Goal: Task Accomplishment & Management: Use online tool/utility

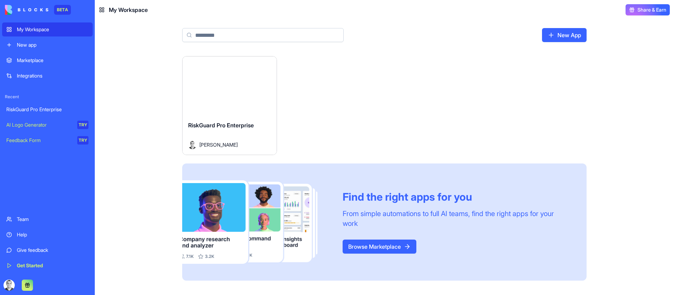
click at [244, 88] on button "Launch" at bounding box center [229, 86] width 53 height 14
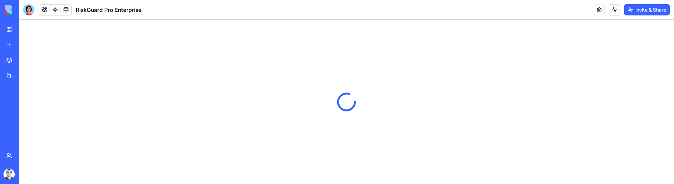
click at [522, 182] on div at bounding box center [346, 102] width 655 height 165
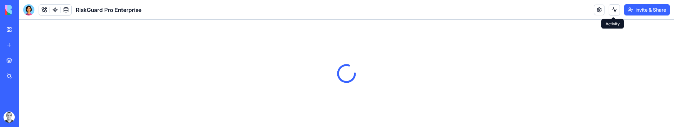
click at [614, 8] on button at bounding box center [613, 9] width 11 height 11
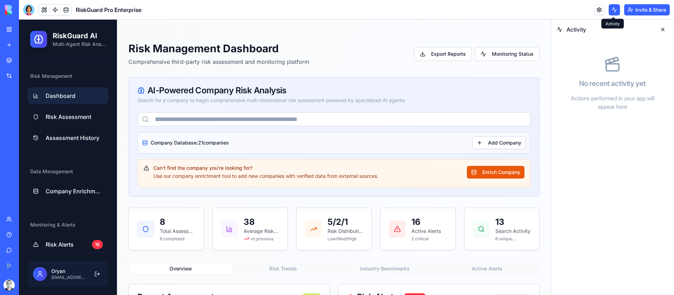
click at [286, 120] on input "text" at bounding box center [334, 119] width 393 height 14
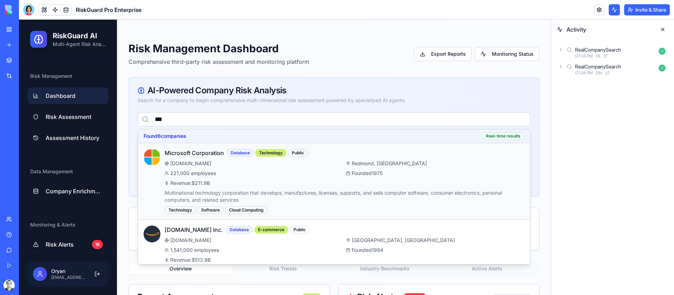
click at [290, 174] on div "221,000 employees" at bounding box center [254, 173] width 179 height 7
type input "**********"
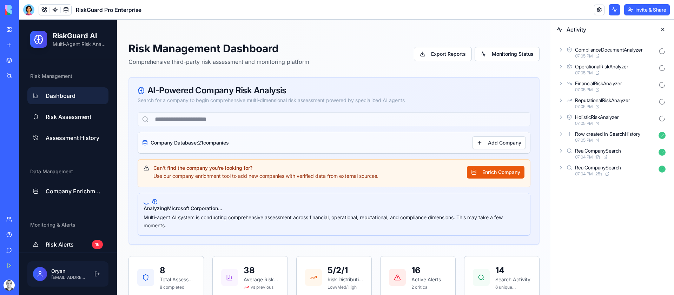
click at [558, 117] on div "HolisticRiskAnalyzer 07:05 PM" at bounding box center [613, 119] width 112 height 15
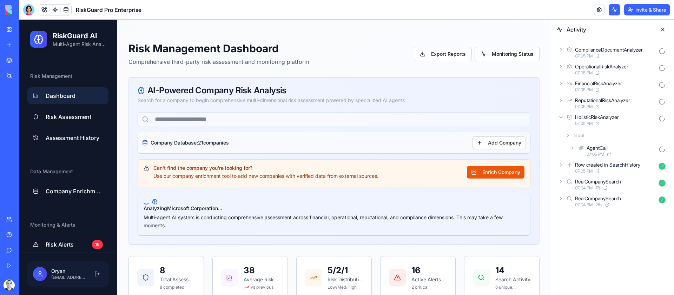
click at [573, 149] on icon at bounding box center [573, 148] width 6 height 6
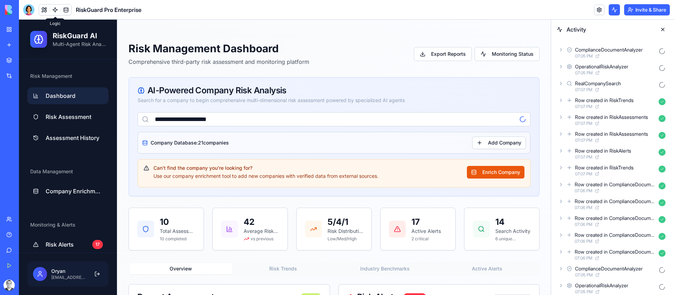
click at [56, 9] on link at bounding box center [55, 10] width 11 height 11
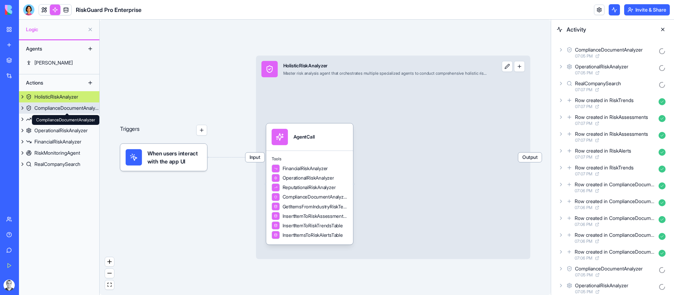
click at [74, 109] on div "ComplianceDocumentAnalyzer" at bounding box center [66, 108] width 65 height 7
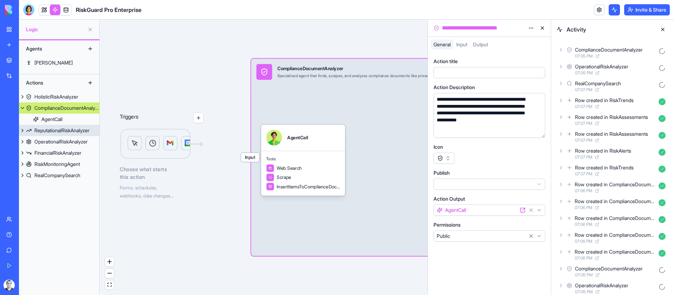
click at [67, 130] on div "ReputationalRiskAnalyzer" at bounding box center [61, 130] width 55 height 7
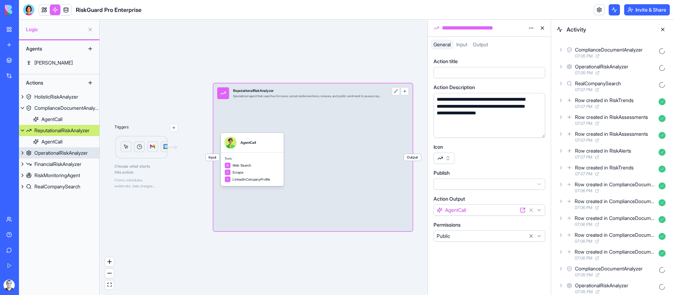
click at [65, 153] on div "OperationalRiskAnalyzer" at bounding box center [60, 152] width 53 height 7
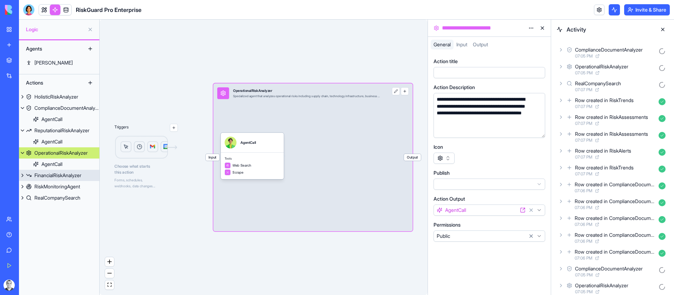
click at [65, 175] on div "FinancialRiskAnalyzer" at bounding box center [57, 175] width 47 height 7
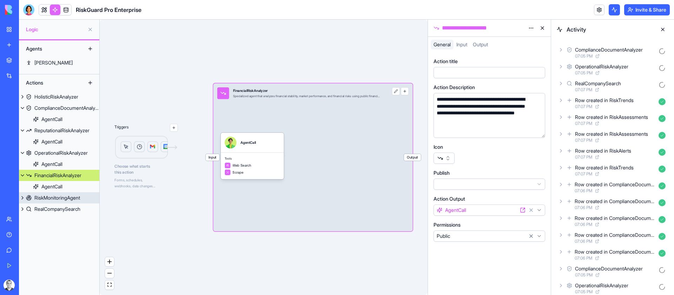
click at [62, 199] on div "RiskMonitoringAgent" at bounding box center [57, 197] width 46 height 7
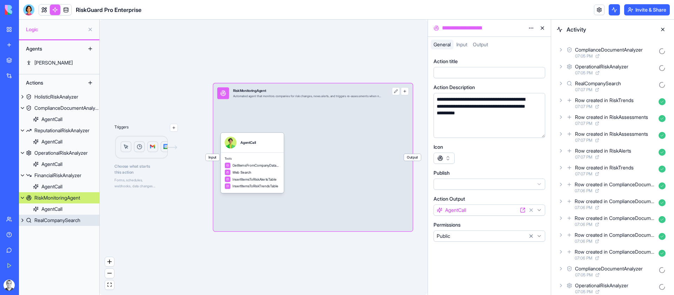
click at [65, 221] on div "RealCompanySearch" at bounding box center [57, 220] width 46 height 7
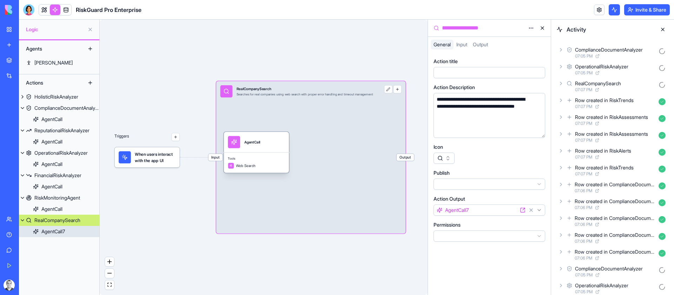
click at [255, 151] on div "AgentCall" at bounding box center [256, 142] width 65 height 20
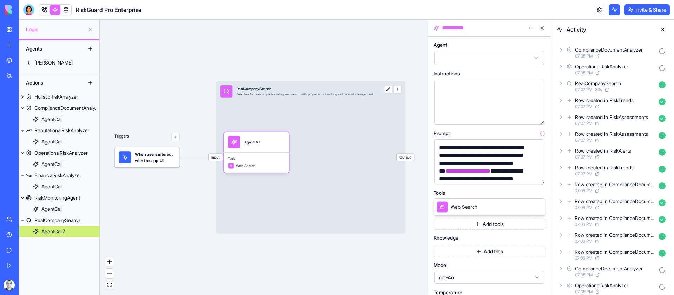
click at [167, 154] on span "When users interact with the app UI" at bounding box center [155, 157] width 41 height 12
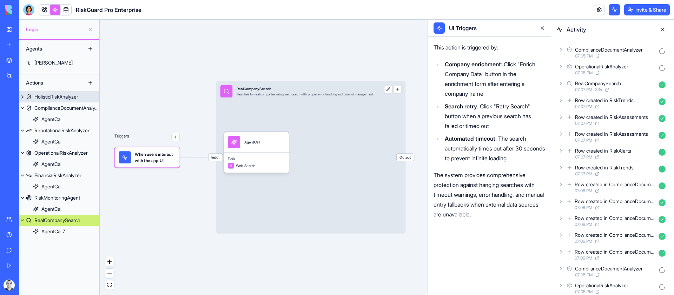
click at [63, 95] on div "HolisticRiskAnalyzer" at bounding box center [56, 96] width 44 height 7
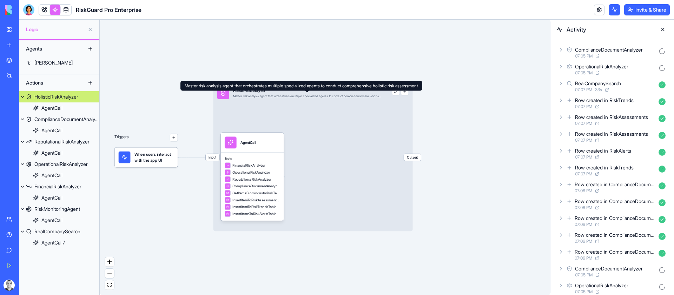
click at [346, 98] on div "Master risk analysis agent that orchestrates multiple specialized agents to con…" at bounding box center [307, 96] width 148 height 4
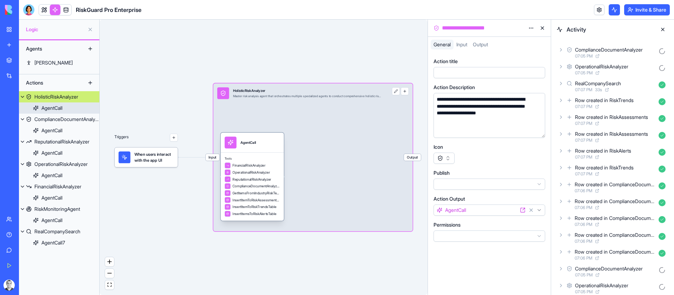
click at [260, 160] on div "Tools FinancialRiskAnalyzer OperationalRiskAnalyzer ReputationalRiskAnalyzer Co…" at bounding box center [252, 186] width 63 height 68
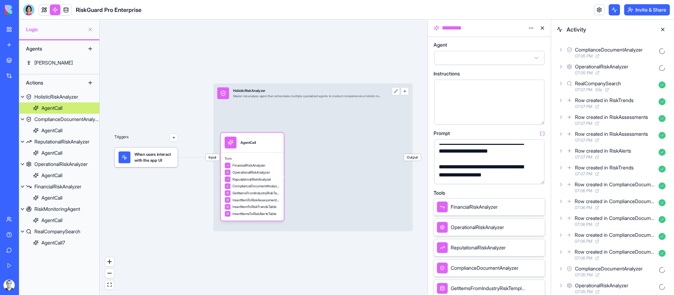
scroll to position [585, 0]
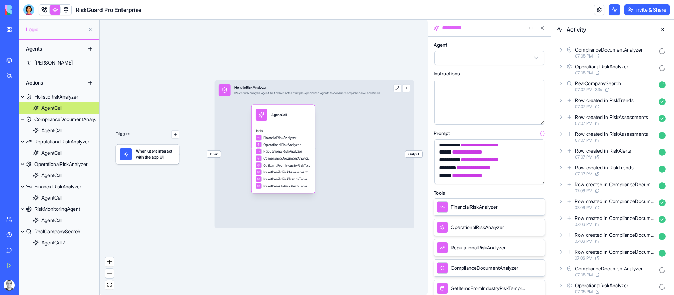
drag, startPoint x: 274, startPoint y: 153, endPoint x: 303, endPoint y: 126, distance: 39.0
click at [303, 126] on div "Tools FinancialRiskAnalyzer OperationalRiskAnalyzer ReputationalRiskAnalyzer Co…" at bounding box center [283, 159] width 63 height 68
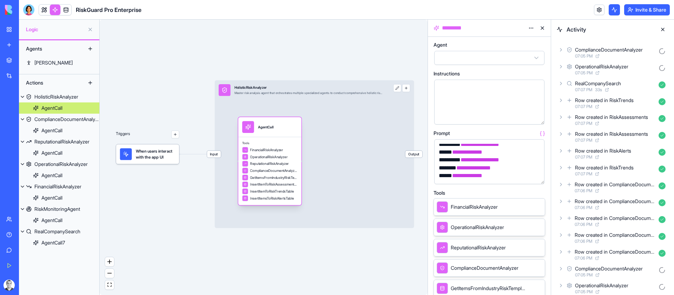
drag, startPoint x: 303, startPoint y: 126, endPoint x: 291, endPoint y: 138, distance: 16.9
click at [290, 138] on div "Tools FinancialRiskAnalyzer OperationalRiskAnalyzer ReputationalRiskAnalyzer Co…" at bounding box center [269, 171] width 63 height 68
click at [406, 90] on button "button" at bounding box center [406, 88] width 8 height 8
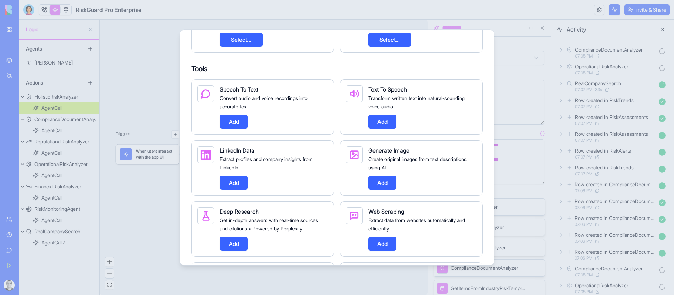
scroll to position [514, 0]
click at [497, 13] on div at bounding box center [337, 147] width 674 height 295
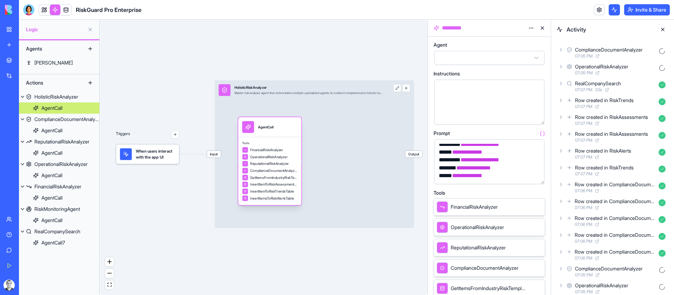
click at [286, 129] on div "AgentCall" at bounding box center [269, 127] width 55 height 12
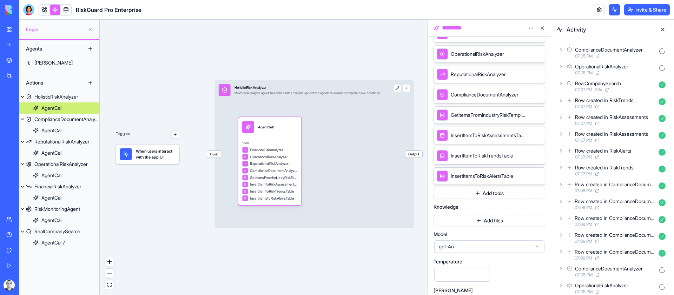
scroll to position [222, 0]
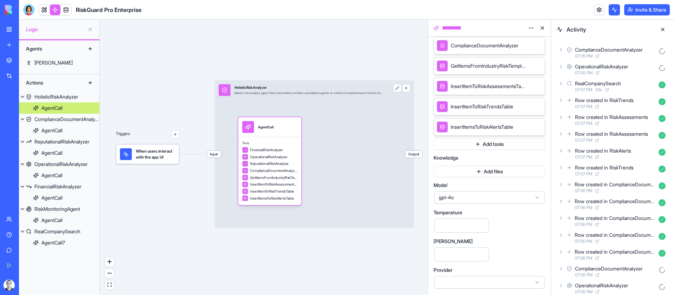
click at [493, 141] on button "Add tools" at bounding box center [489, 144] width 112 height 11
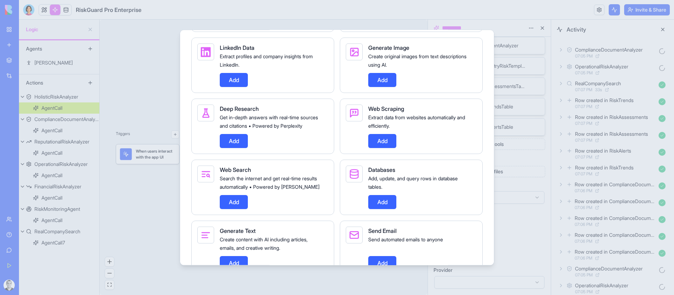
scroll to position [697, 0]
click at [229, 147] on button "Add" at bounding box center [234, 140] width 28 height 14
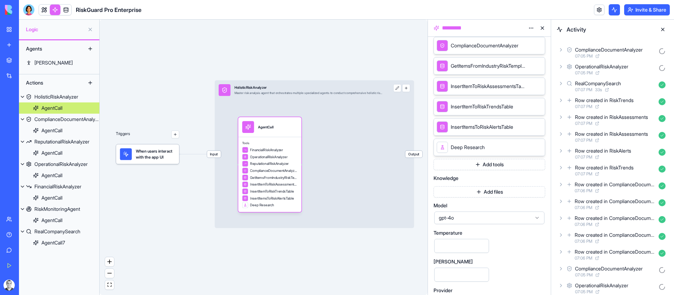
click at [538, 147] on icon at bounding box center [537, 147] width 3 height 3
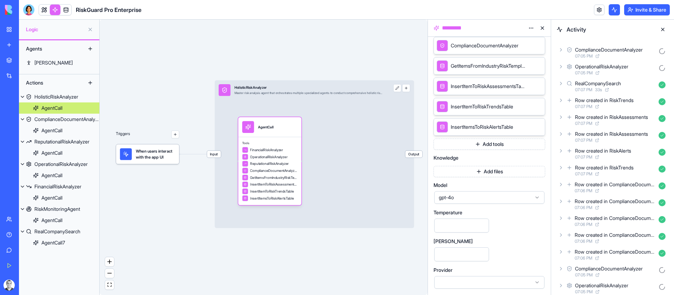
click at [92, 84] on button at bounding box center [90, 82] width 11 height 11
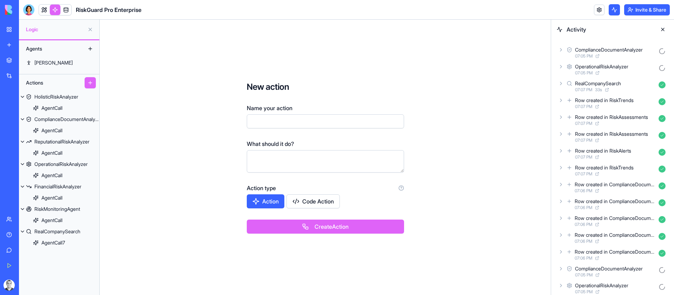
click at [342, 122] on input "Name your action" at bounding box center [325, 121] width 157 height 14
type input "**********"
click at [68, 94] on div "HolisticRiskAnalyzer" at bounding box center [56, 96] width 44 height 7
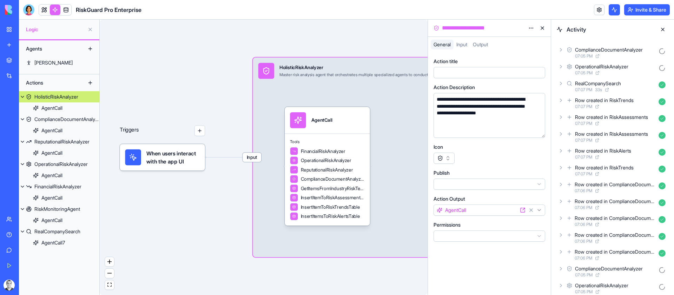
click at [484, 115] on div "**********" at bounding box center [482, 109] width 96 height 27
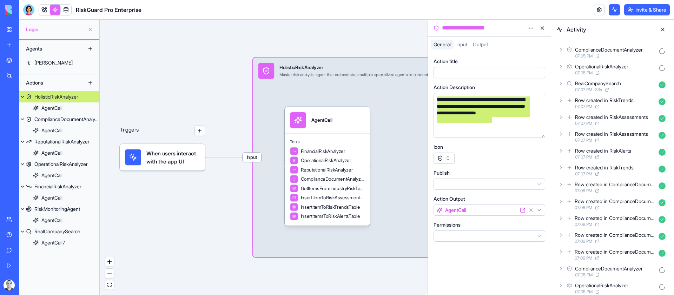
click at [484, 115] on div "**********" at bounding box center [482, 109] width 96 height 27
copy div "**********"
click at [88, 82] on button at bounding box center [90, 82] width 11 height 11
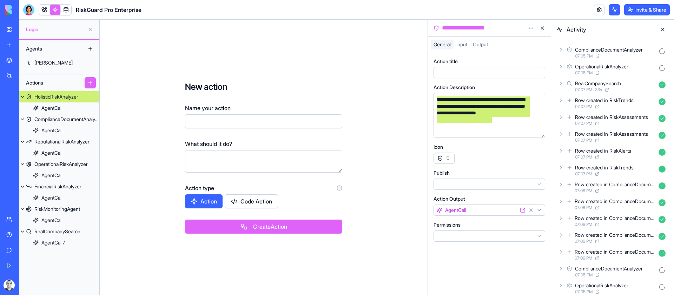
click at [226, 112] on div "Name your action" at bounding box center [263, 116] width 157 height 25
click at [229, 121] on input "Name your action" at bounding box center [263, 121] width 157 height 14
type input "*"
type input "**********"
paste textarea "**********"
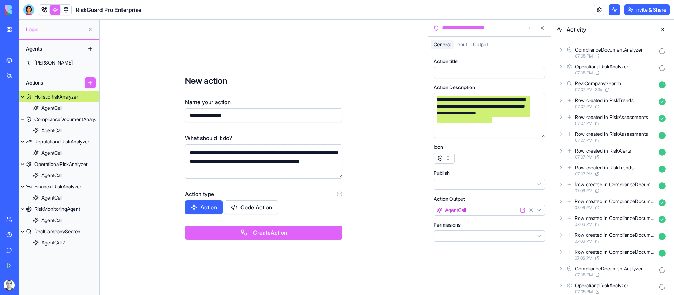
type textarea "**********"
click at [267, 231] on button "Create Action" at bounding box center [263, 233] width 157 height 14
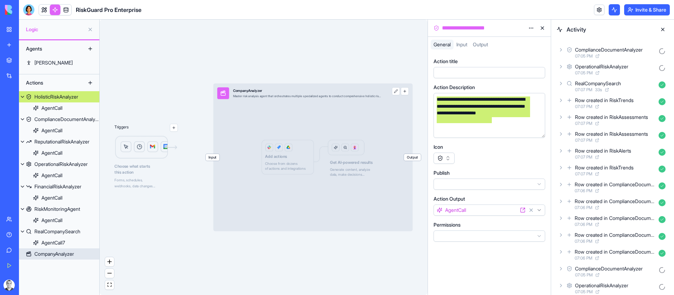
click at [404, 88] on button "button" at bounding box center [405, 91] width 8 height 8
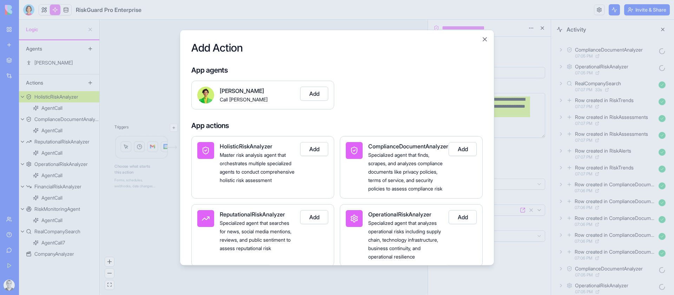
click at [319, 93] on button "Add" at bounding box center [314, 93] width 28 height 14
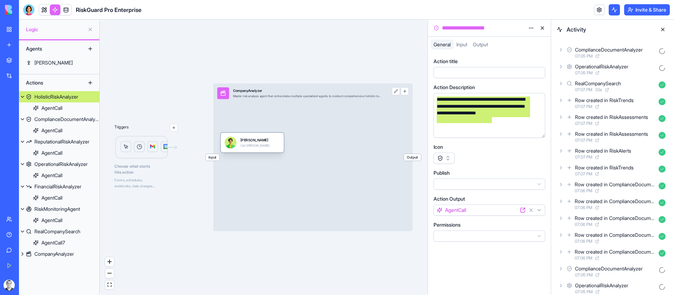
click at [268, 142] on div "[PERSON_NAME] Call [PERSON_NAME]" at bounding box center [252, 142] width 55 height 12
click at [268, 142] on div "[PERSON_NAME] Call [PERSON_NAME]" at bounding box center [260, 142] width 55 height 12
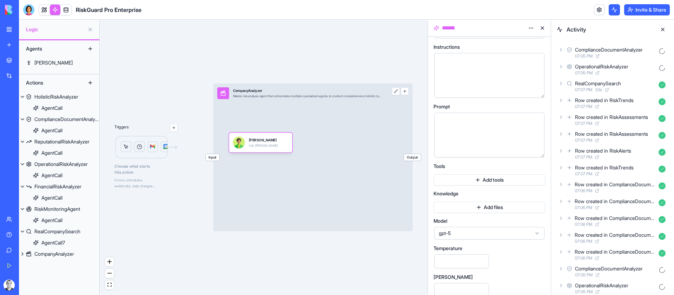
scroll to position [32, 0]
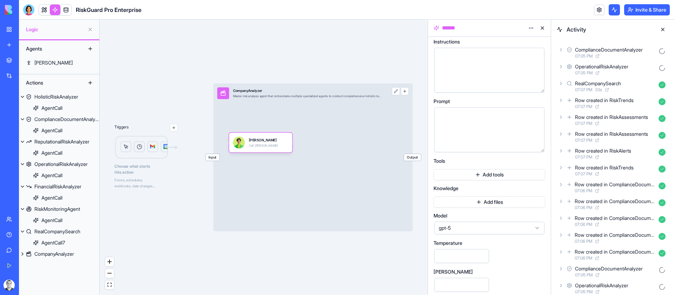
click at [481, 174] on button "Add tools" at bounding box center [489, 174] width 112 height 11
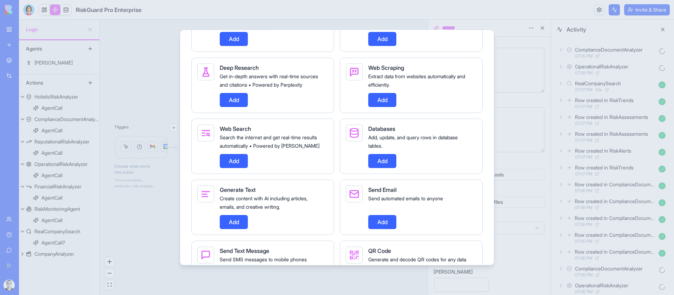
scroll to position [738, 0]
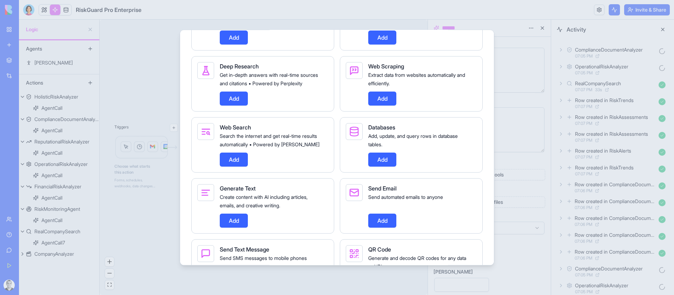
click at [228, 105] on button "Add" at bounding box center [234, 98] width 28 height 14
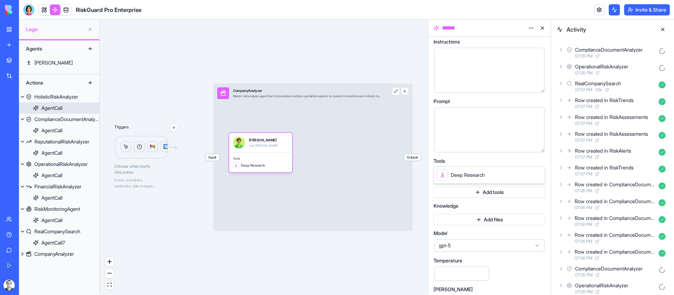
click at [66, 106] on link "AgentCall" at bounding box center [59, 107] width 80 height 11
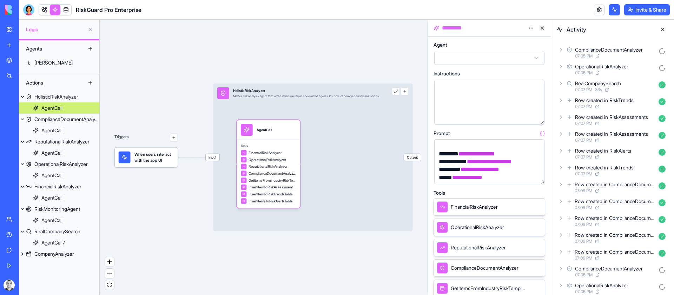
scroll to position [585, 0]
click at [530, 162] on div "**********" at bounding box center [489, 161] width 110 height 45
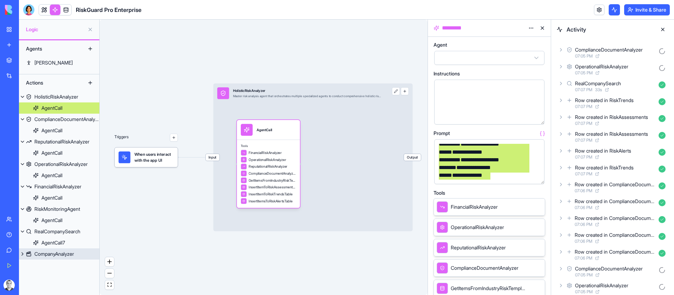
click at [70, 255] on div "CompanyAnalyzer" at bounding box center [54, 254] width 40 height 7
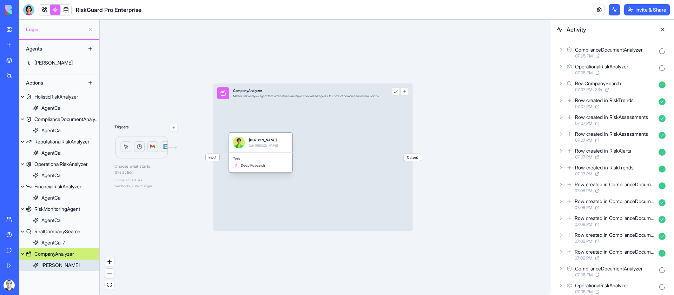
click at [281, 142] on div "[PERSON_NAME] Call [PERSON_NAME]" at bounding box center [260, 142] width 55 height 12
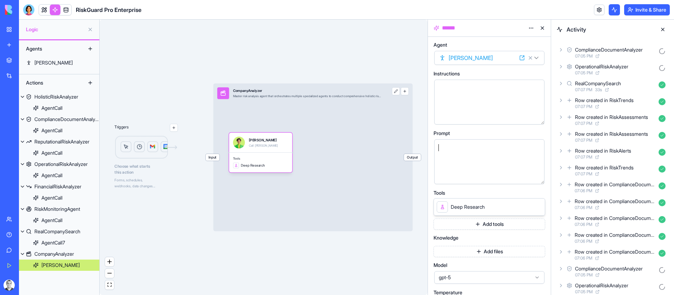
click at [485, 149] on div at bounding box center [483, 148] width 93 height 8
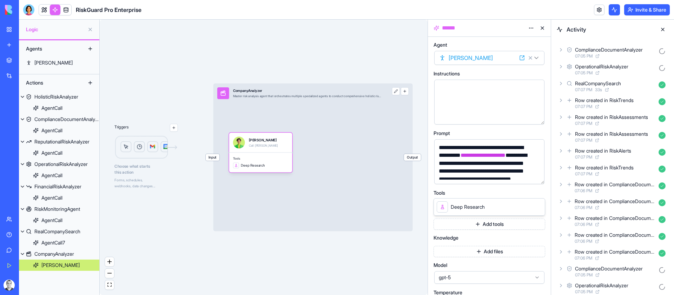
scroll to position [585, 0]
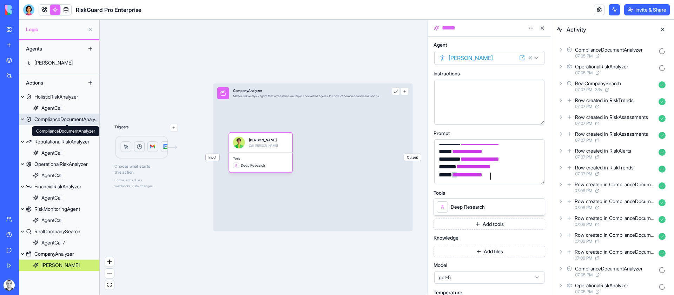
click at [61, 119] on div "ComplianceDocumentAnalyzer" at bounding box center [66, 119] width 65 height 7
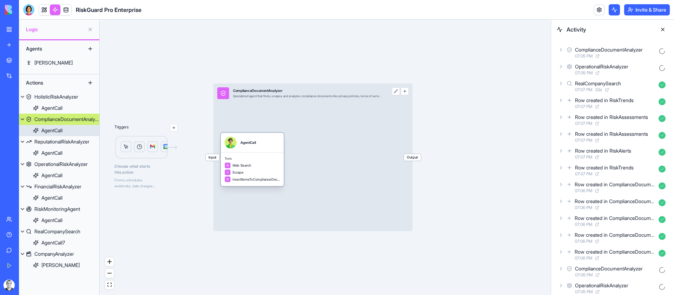
click at [62, 127] on div "AgentCall" at bounding box center [51, 130] width 21 height 7
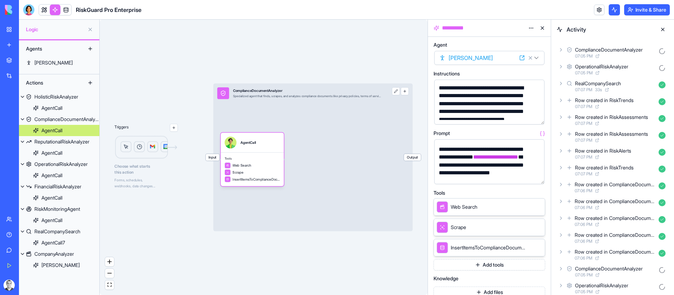
scroll to position [15, 0]
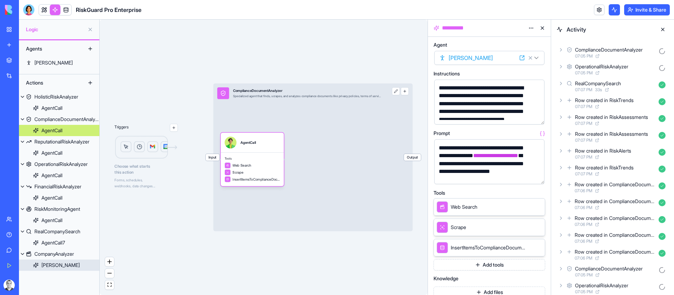
click at [53, 265] on div "[PERSON_NAME]" at bounding box center [60, 265] width 38 height 7
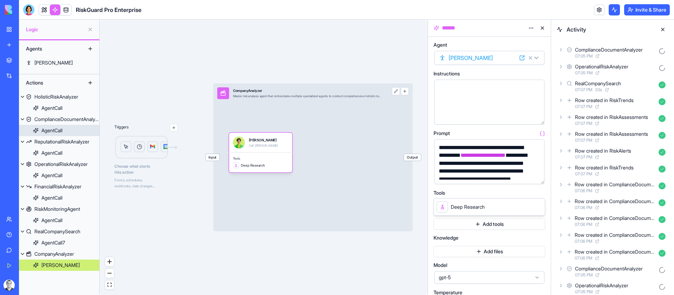
click at [53, 131] on div "AgentCall" at bounding box center [51, 130] width 21 height 7
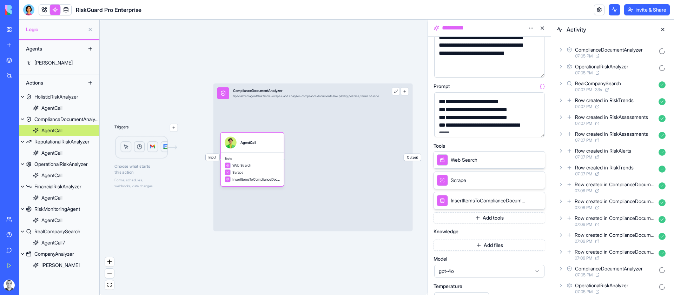
scroll to position [388, 0]
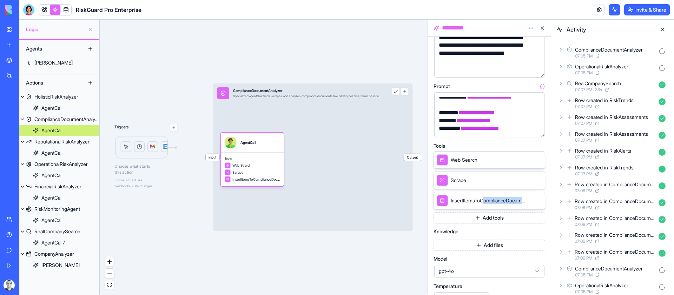
drag, startPoint x: 485, startPoint y: 202, endPoint x: 534, endPoint y: 201, distance: 49.1
click at [534, 201] on div "InsertItemsToComplianceDocumentsTable" at bounding box center [489, 201] width 112 height 18
click at [485, 203] on span "InsertItemsToComplianceDocumentsTable" at bounding box center [488, 200] width 74 height 7
click at [529, 199] on icon at bounding box center [529, 201] width 6 height 6
click at [64, 155] on link "AgentCall" at bounding box center [59, 152] width 80 height 11
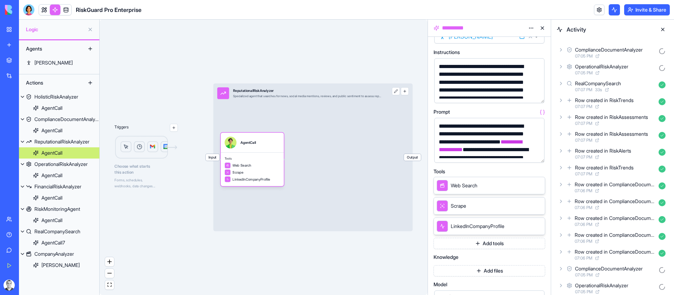
scroll to position [25, 0]
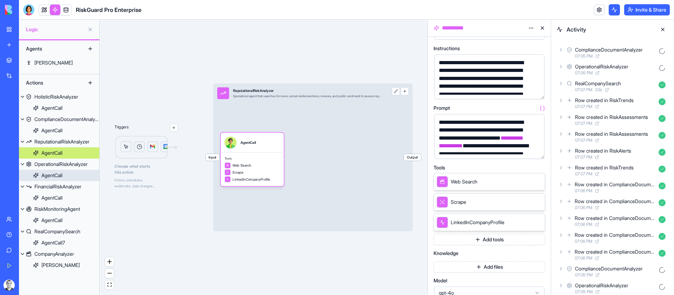
click at [67, 174] on link "AgentCall" at bounding box center [59, 175] width 80 height 11
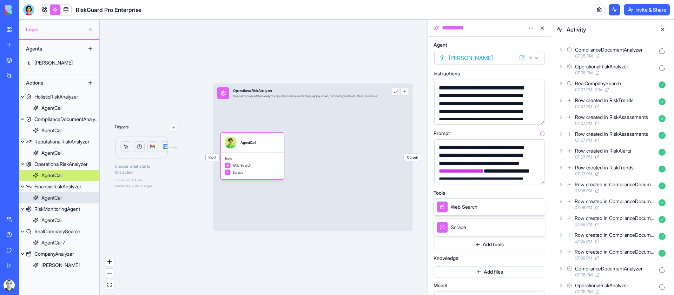
click at [60, 198] on div "AgentCall" at bounding box center [51, 197] width 21 height 7
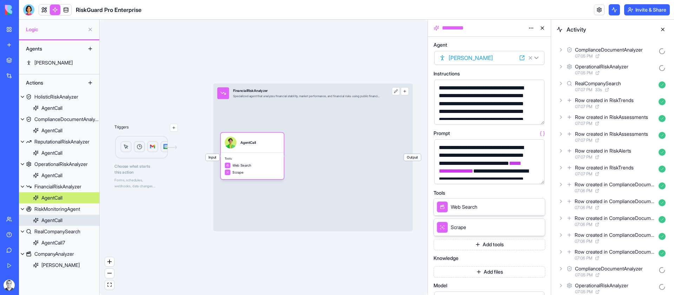
click at [60, 221] on div "AgentCall" at bounding box center [51, 220] width 21 height 7
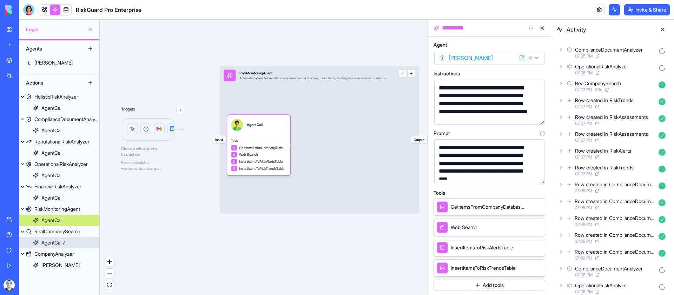
click at [64, 242] on div "AgentCall7" at bounding box center [53, 242] width 24 height 7
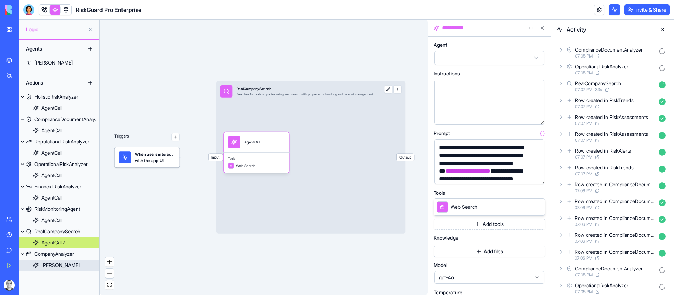
click at [61, 265] on link "[PERSON_NAME]" at bounding box center [59, 265] width 80 height 11
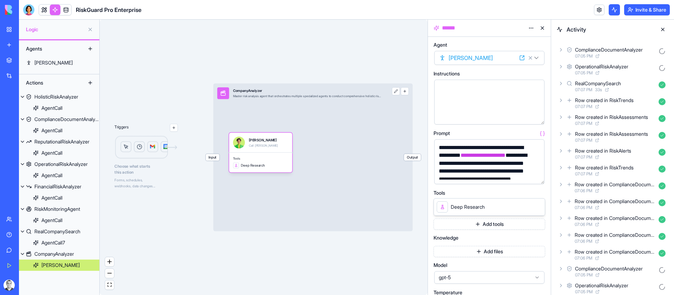
click at [494, 226] on button "Add tools" at bounding box center [489, 224] width 112 height 11
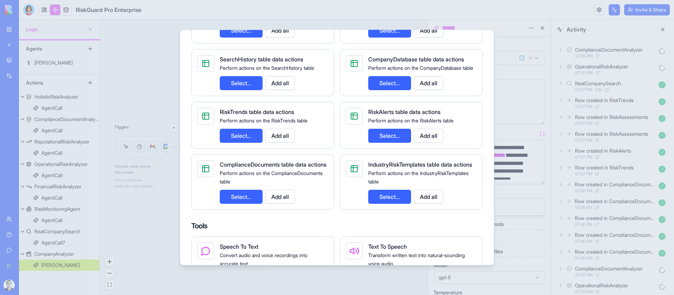
scroll to position [446, 0]
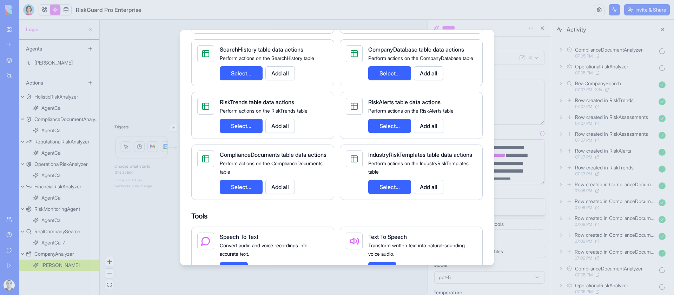
click at [389, 133] on button "Select..." at bounding box center [389, 126] width 43 height 14
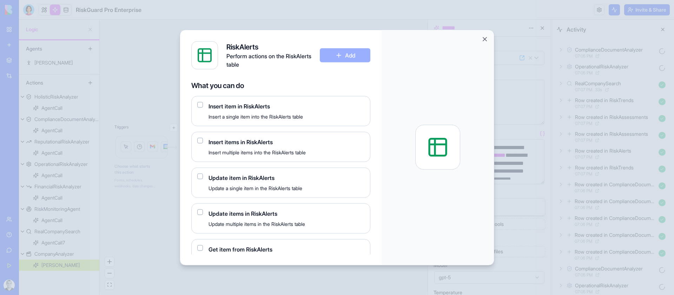
scroll to position [5, 0]
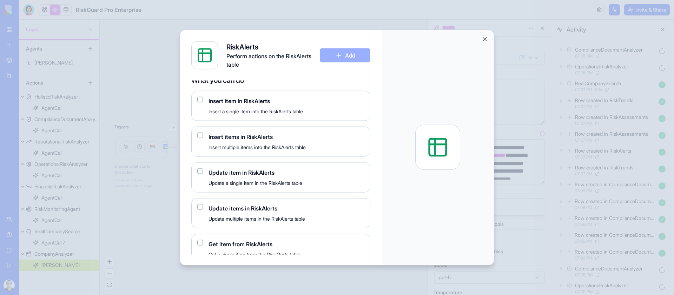
click at [200, 100] on button "button" at bounding box center [200, 99] width 6 height 6
click at [337, 56] on button "Add" at bounding box center [345, 55] width 51 height 14
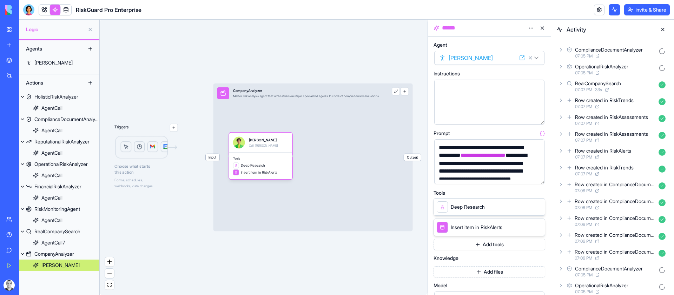
click at [496, 246] on button "Add tools" at bounding box center [489, 244] width 112 height 11
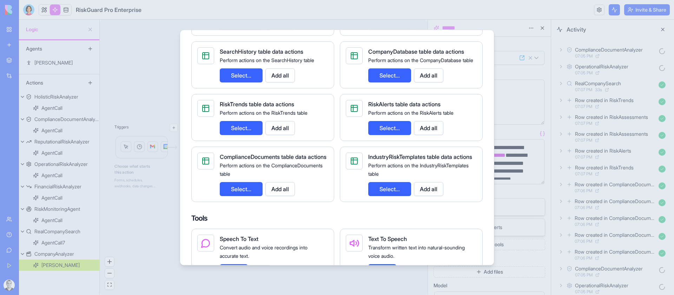
scroll to position [445, 0]
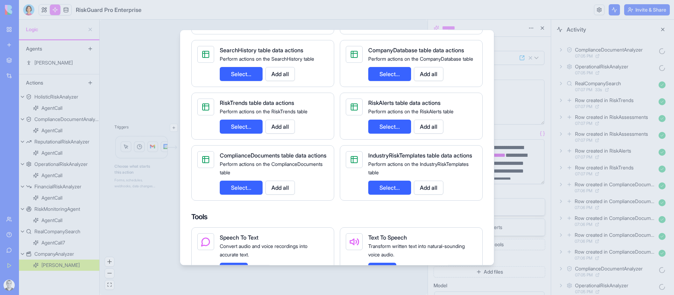
click at [249, 133] on button "Select..." at bounding box center [241, 126] width 43 height 14
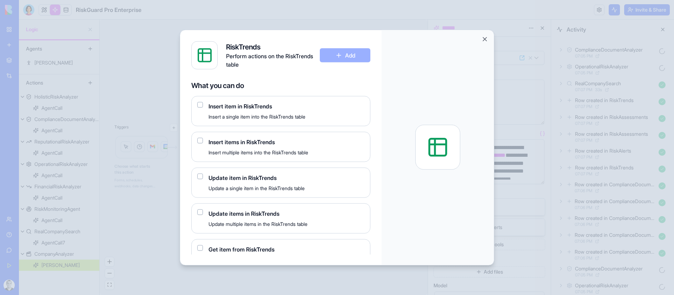
click at [200, 105] on button "button" at bounding box center [200, 105] width 6 height 6
click at [355, 51] on button "Add" at bounding box center [345, 55] width 51 height 14
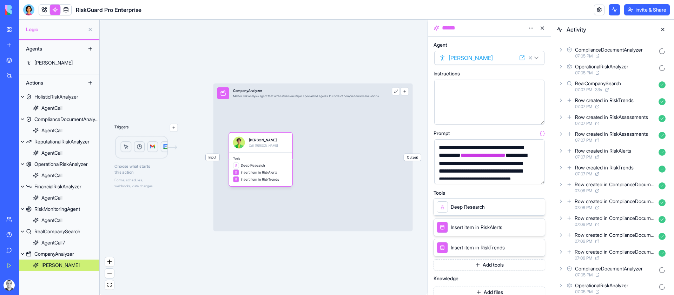
click at [493, 264] on button "Add tools" at bounding box center [489, 264] width 112 height 11
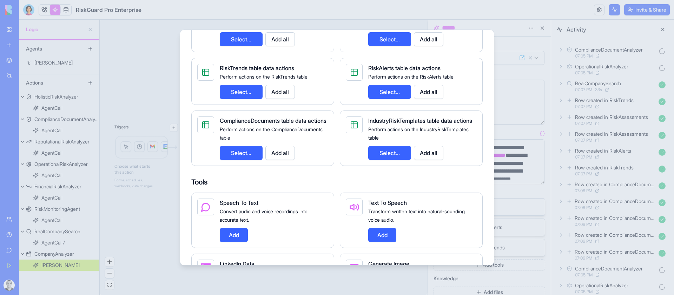
scroll to position [480, 0]
click at [249, 159] on button "Select..." at bounding box center [241, 152] width 43 height 14
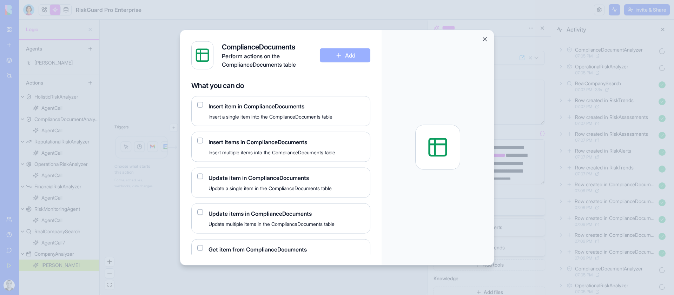
click at [231, 107] on span "Insert item in ComplianceDocuments" at bounding box center [286, 106] width 156 height 8
click at [200, 102] on button "button" at bounding box center [200, 105] width 6 height 6
click at [349, 59] on button "Add" at bounding box center [345, 55] width 51 height 14
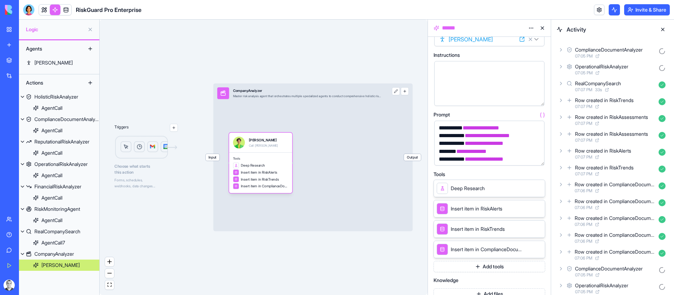
scroll to position [26, 0]
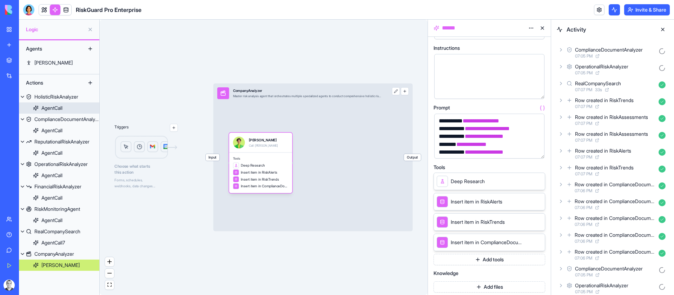
click at [59, 109] on div "AgentCall" at bounding box center [51, 108] width 21 height 7
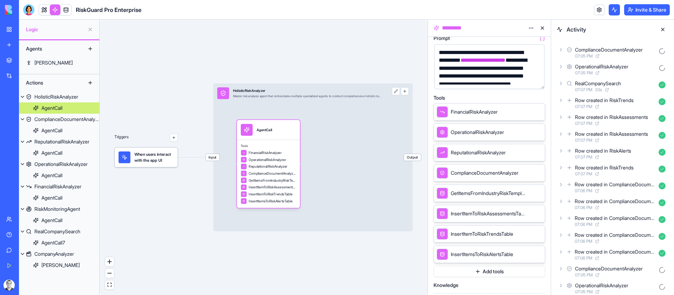
scroll to position [113, 0]
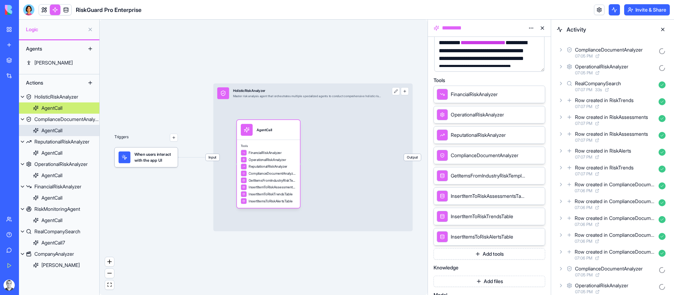
click at [64, 128] on link "AgentCall" at bounding box center [59, 130] width 80 height 11
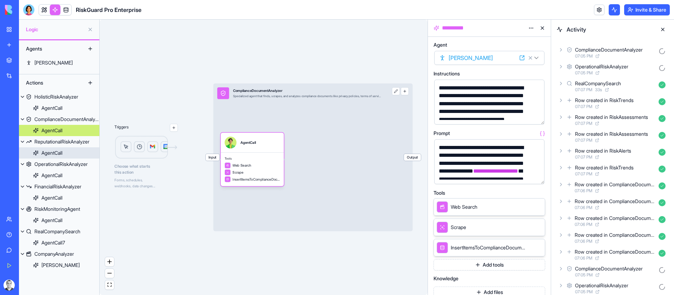
click at [56, 149] on div "AgentCall" at bounding box center [51, 152] width 21 height 7
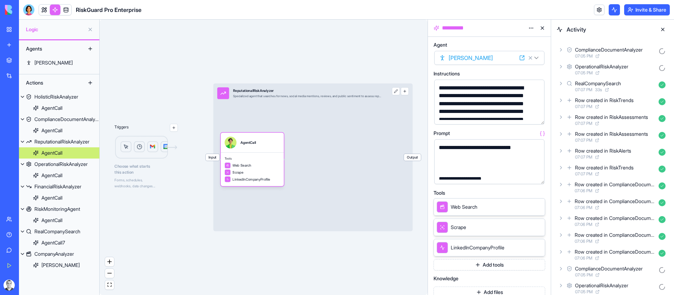
scroll to position [47, 0]
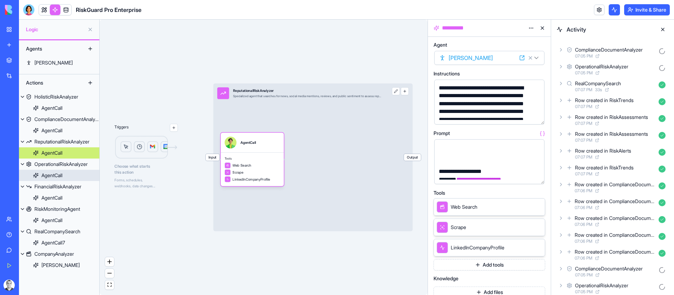
click at [62, 173] on div "AgentCall" at bounding box center [51, 175] width 21 height 7
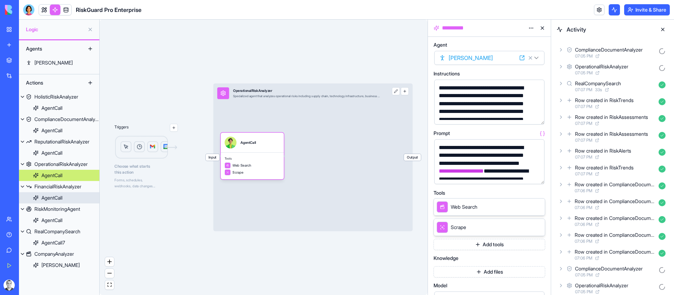
click at [69, 201] on link "AgentCall" at bounding box center [59, 197] width 80 height 11
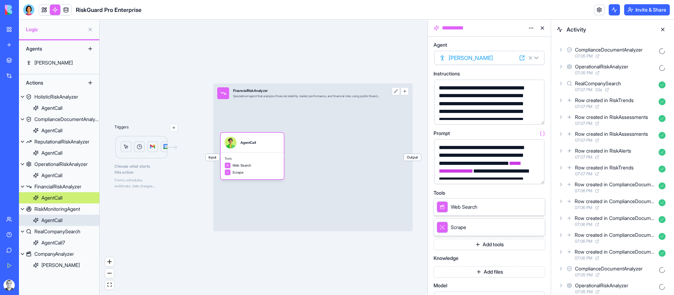
click at [74, 218] on link "AgentCall" at bounding box center [59, 220] width 80 height 11
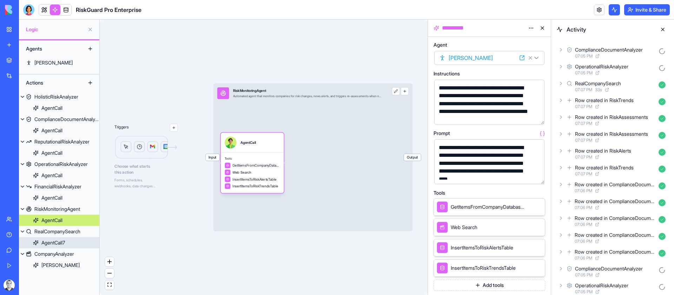
click at [77, 245] on link "AgentCall7" at bounding box center [59, 242] width 80 height 11
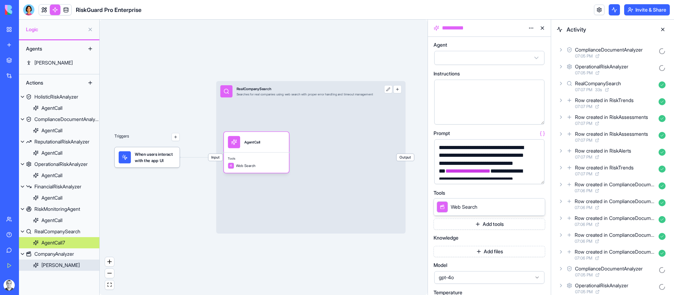
click at [68, 265] on link "[PERSON_NAME]" at bounding box center [59, 265] width 80 height 11
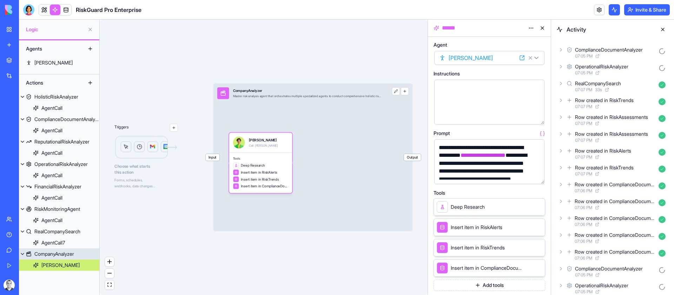
click at [62, 251] on div "CompanyAnalyzer" at bounding box center [54, 254] width 40 height 7
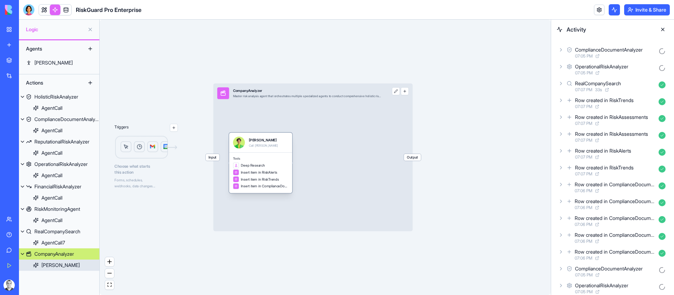
click at [266, 140] on div "[PERSON_NAME] Call [PERSON_NAME]" at bounding box center [260, 142] width 55 height 12
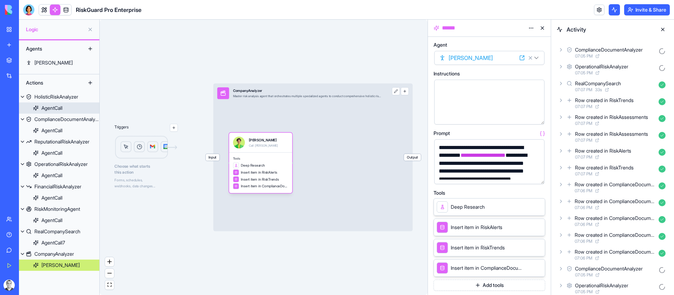
click at [67, 104] on link "AgentCall" at bounding box center [59, 107] width 80 height 11
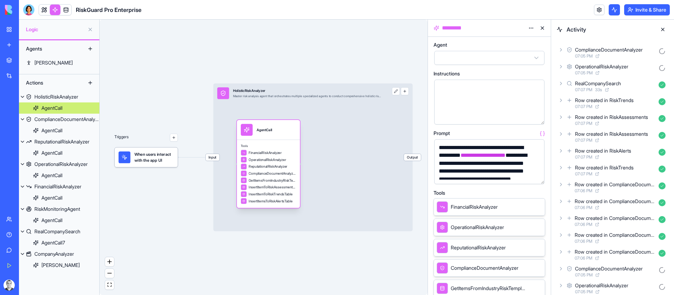
click at [269, 136] on div "AgentCall" at bounding box center [268, 130] width 63 height 20
click at [64, 257] on div "CompanyAnalyzer" at bounding box center [54, 254] width 40 height 7
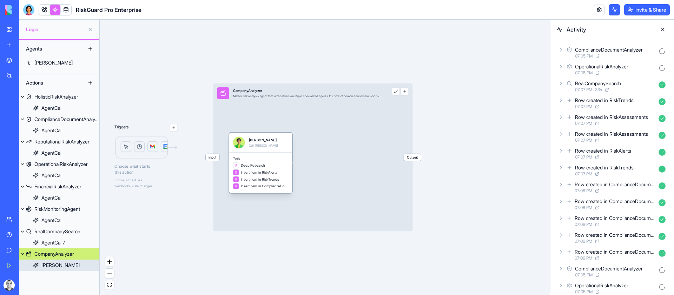
click at [59, 266] on div "[PERSON_NAME]" at bounding box center [60, 265] width 38 height 7
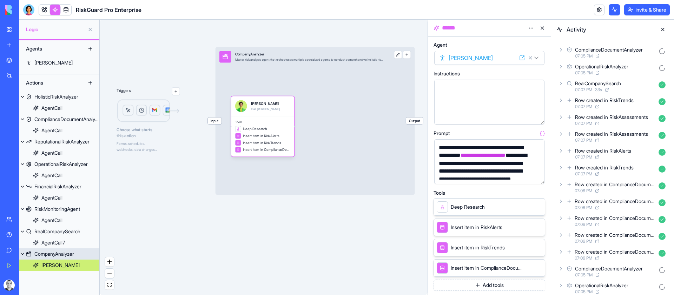
click at [69, 249] on link "CompanyAnalyzer" at bounding box center [59, 253] width 80 height 11
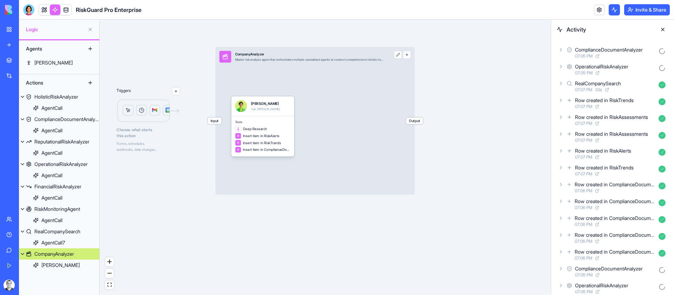
click at [66, 251] on div "CompanyAnalyzer" at bounding box center [54, 254] width 40 height 7
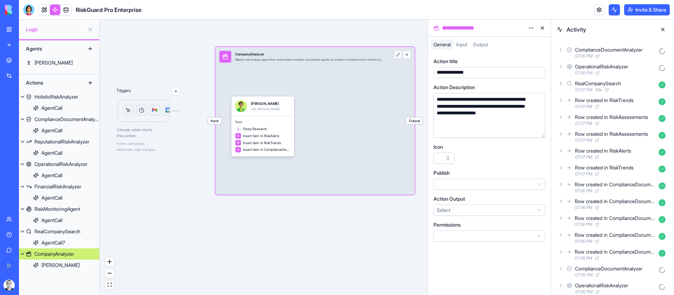
click at [527, 24] on html "**********" at bounding box center [337, 147] width 674 height 295
click at [530, 31] on html "**********" at bounding box center [337, 147] width 674 height 295
click at [531, 29] on html "**********" at bounding box center [337, 147] width 674 height 295
click at [525, 41] on div "Delete" at bounding box center [513, 42] width 41 height 11
click at [530, 28] on html "**********" at bounding box center [337, 147] width 674 height 295
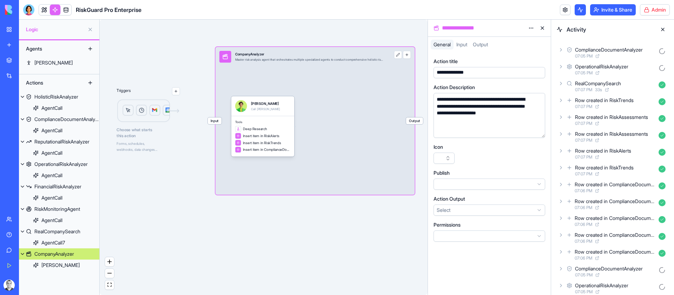
click at [321, 13] on header "RiskGuard Pro Enterprise Invite & Share Admin" at bounding box center [346, 10] width 655 height 20
click at [531, 29] on html "**********" at bounding box center [337, 147] width 674 height 295
click at [521, 42] on div "State" at bounding box center [513, 42] width 41 height 11
click at [71, 97] on div "HolisticRiskAnalyzer" at bounding box center [56, 96] width 44 height 7
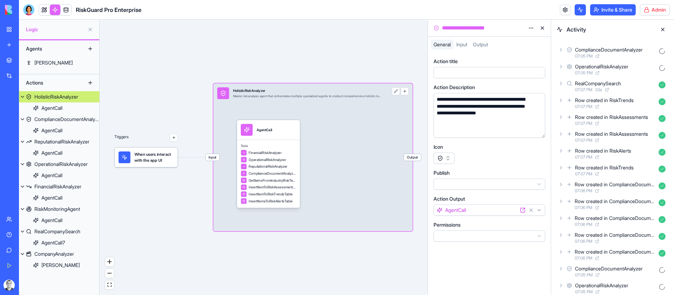
click at [532, 25] on html "BETA My Workspace New app Marketplace Integrations Recent RiskGuard Pro Enterpr…" at bounding box center [337, 147] width 674 height 295
click at [521, 40] on div "State" at bounding box center [513, 42] width 41 height 11
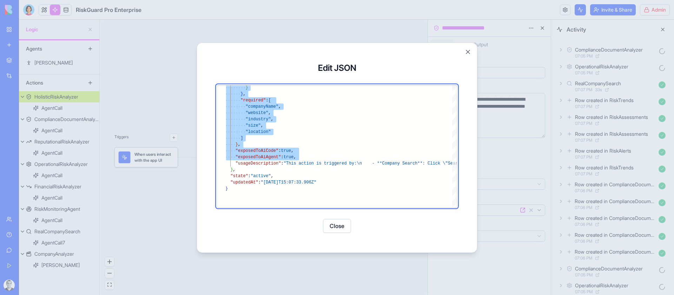
type textarea "**********"
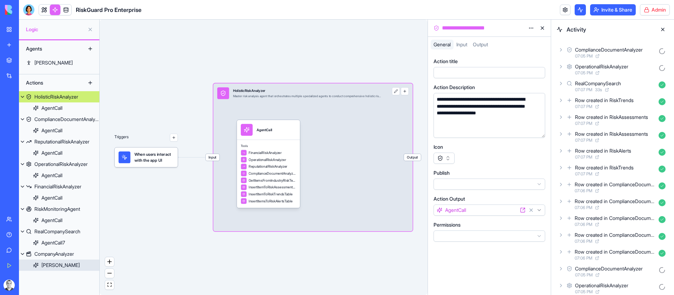
click at [47, 265] on div "[PERSON_NAME]" at bounding box center [60, 265] width 38 height 7
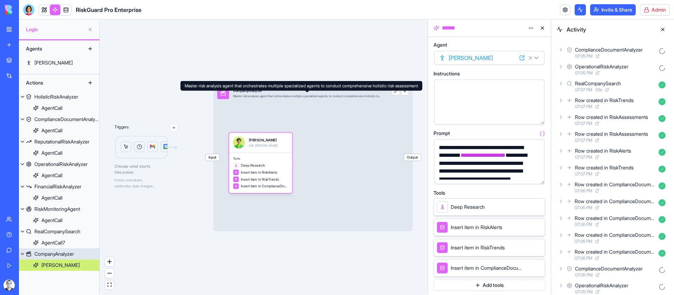
click at [351, 104] on div "Input CompanyAnalyzer Master risk analysis agent that orchestrates multiple spe…" at bounding box center [312, 158] width 199 height 148
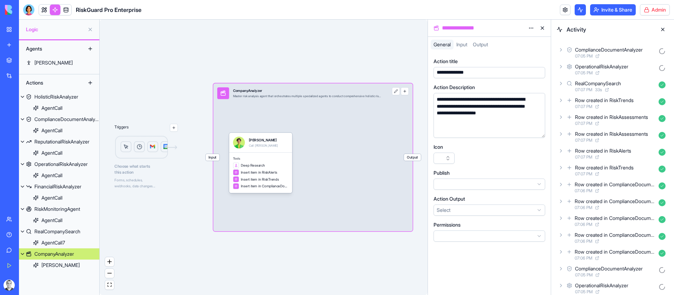
click at [529, 25] on html "**********" at bounding box center [337, 147] width 674 height 295
click at [520, 39] on div "State" at bounding box center [513, 42] width 41 height 11
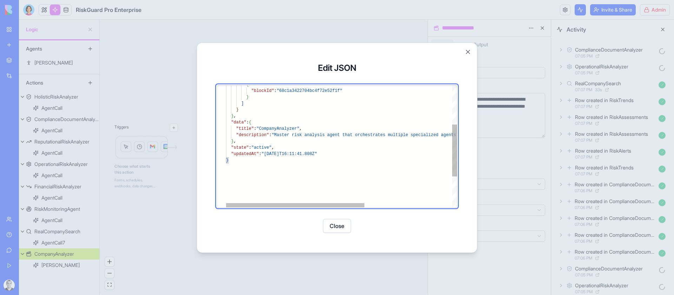
click at [311, 133] on div "} "updatedAt" : "[DATE]T16:11:41.808Z" "state" : "active" , } , "description" :…" at bounding box center [414, 136] width 377 height 286
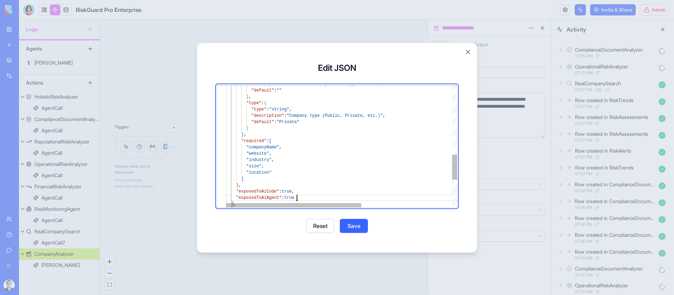
scroll to position [6, 71]
type textarea "**********"
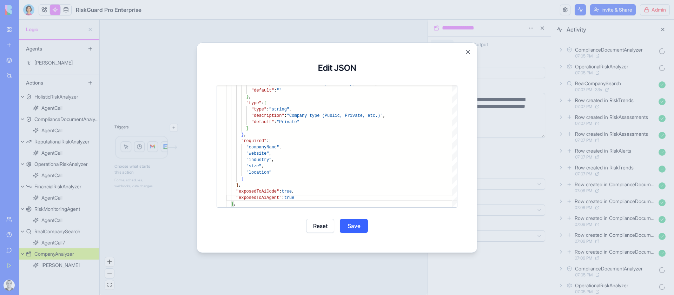
click at [357, 222] on button "Save" at bounding box center [354, 226] width 28 height 14
click at [341, 224] on button "Close" at bounding box center [337, 226] width 28 height 14
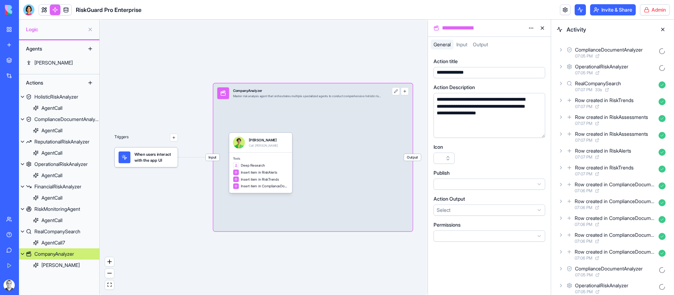
click at [483, 233] on html "**********" at bounding box center [337, 147] width 674 height 295
click at [500, 162] on html "**********" at bounding box center [337, 147] width 674 height 295
click at [66, 98] on div "HolisticRiskAnalyzer" at bounding box center [56, 96] width 44 height 7
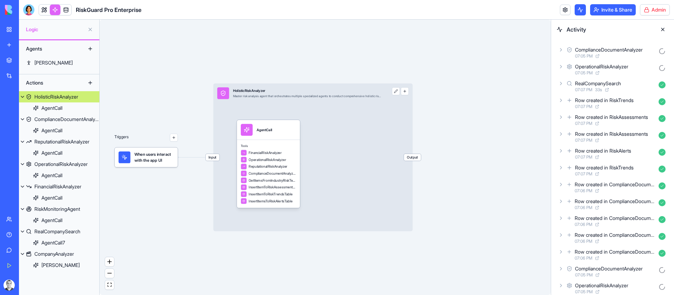
click at [338, 116] on div "Input HolisticRiskAnalyzer Master risk analysis agent that orchestrates multipl…" at bounding box center [312, 158] width 199 height 148
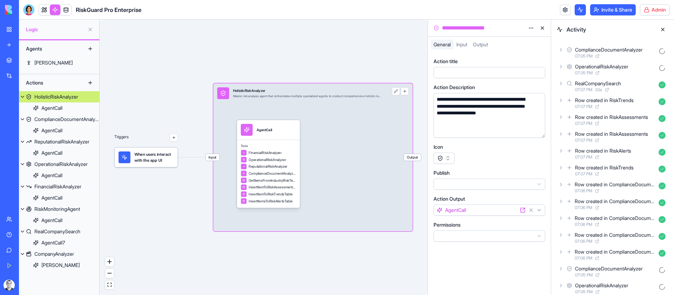
click at [526, 27] on html "BETA My Workspace New app Marketplace Integrations Recent RiskGuard Pro Enterpr…" at bounding box center [337, 147] width 674 height 295
click at [517, 46] on div "State" at bounding box center [513, 42] width 41 height 11
click at [287, 139] on div "AgentCall" at bounding box center [268, 130] width 63 height 20
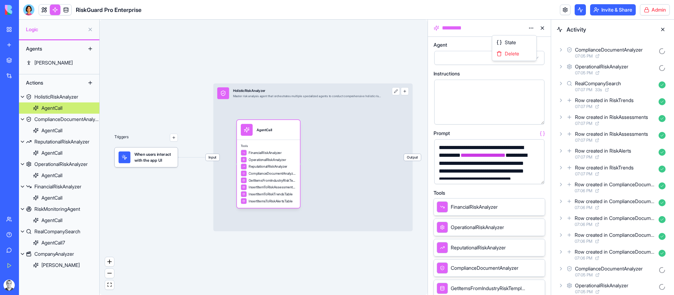
click at [529, 26] on html "BETA My Workspace New app Marketplace Integrations Recent RiskGuard Pro Enterpr…" at bounding box center [337, 147] width 674 height 295
click at [523, 41] on div "State" at bounding box center [513, 42] width 41 height 11
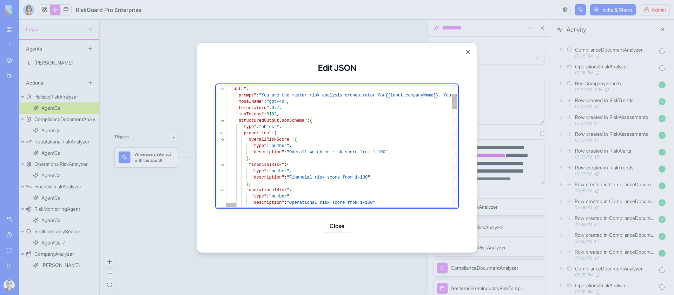
click at [222, 120] on div at bounding box center [222, 121] width 9 height 6
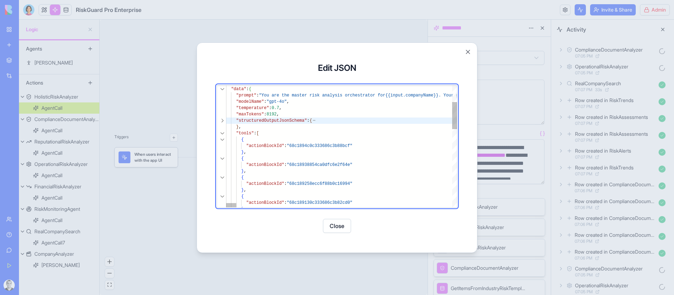
click at [223, 120] on div at bounding box center [222, 121] width 9 height 6
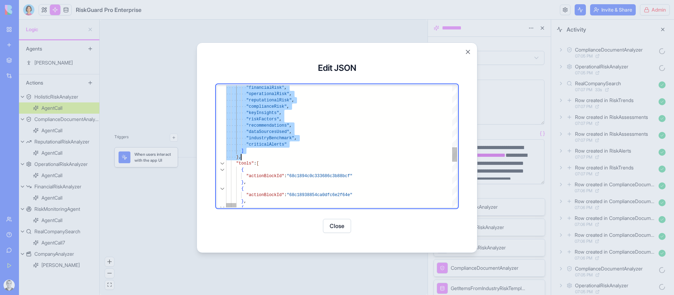
type textarea "**********"
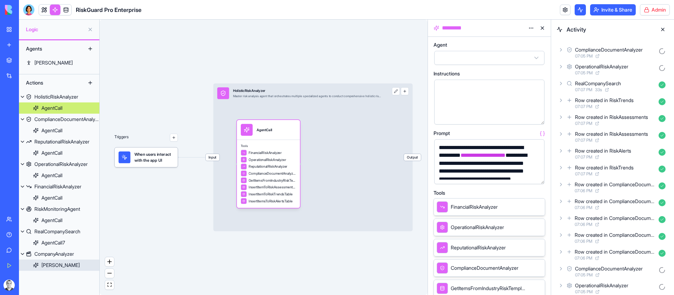
click at [61, 262] on link "[PERSON_NAME]" at bounding box center [59, 265] width 80 height 11
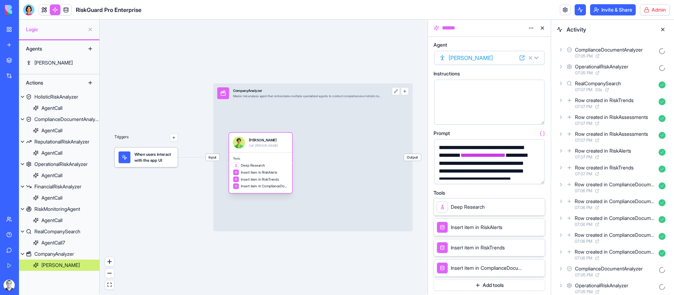
click at [264, 149] on div "[PERSON_NAME] Call [PERSON_NAME]" at bounding box center [260, 143] width 63 height 20
click at [532, 26] on html "BETA My Workspace New app Marketplace Integrations Recent RiskGuard Pro Enterpr…" at bounding box center [337, 147] width 674 height 295
click at [520, 41] on div "State" at bounding box center [513, 42] width 41 height 11
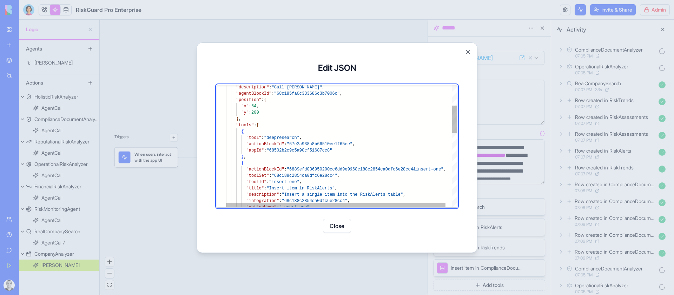
click at [280, 120] on div ""description" : "Call [PERSON_NAME]" , "agentBlockId" : "68c185fa0c333686c3b700…" at bounding box center [345, 265] width 238 height 539
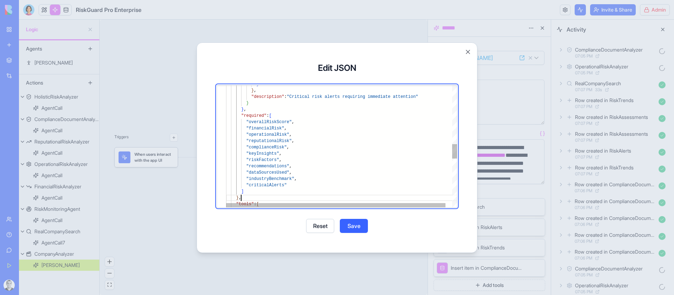
scroll to position [32, 15]
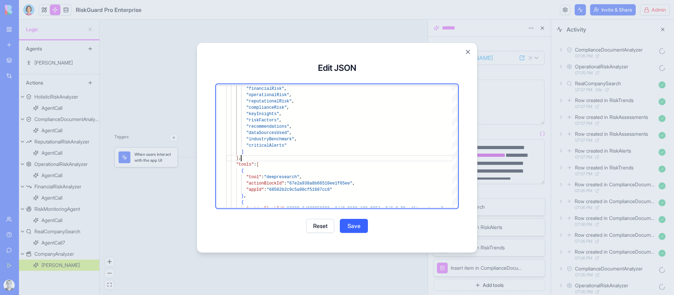
type textarea "**********"
click at [354, 227] on button "Save" at bounding box center [354, 226] width 28 height 14
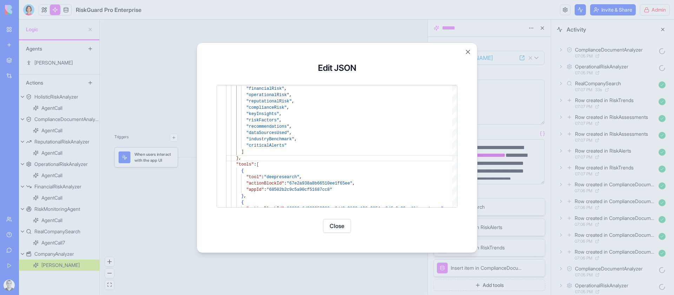
click at [333, 225] on button "Close" at bounding box center [337, 226] width 28 height 14
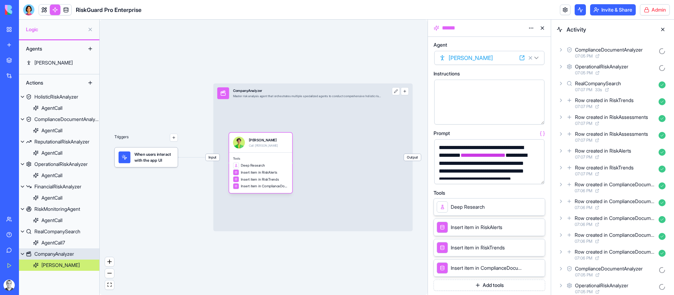
click at [70, 254] on div "CompanyAnalyzer" at bounding box center [54, 254] width 40 height 7
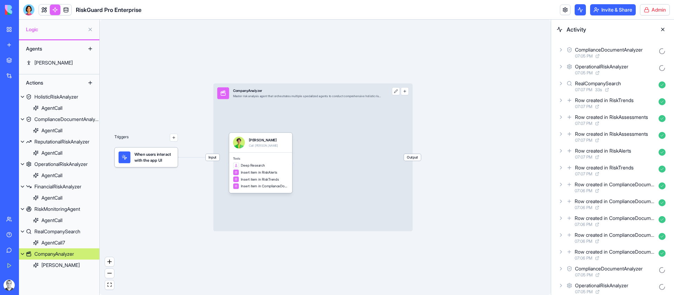
click at [209, 155] on span "Input" at bounding box center [213, 157] width 14 height 7
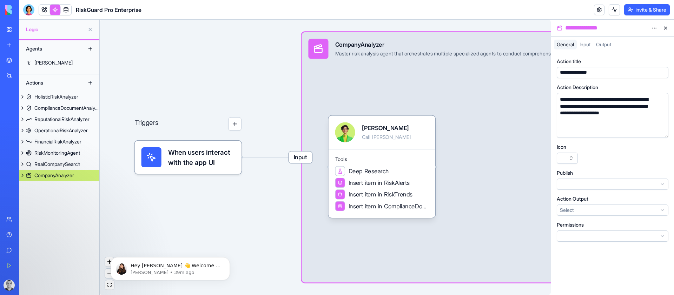
click at [304, 156] on span "Input" at bounding box center [300, 158] width 24 height 12
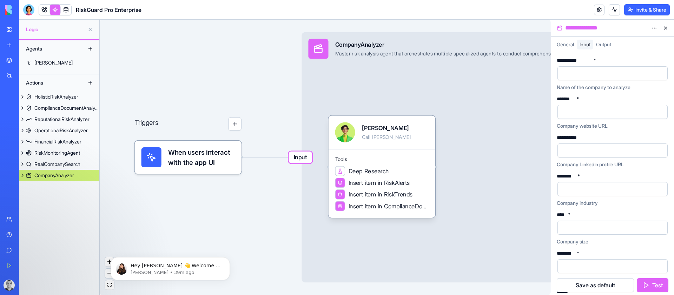
click at [67, 174] on div "CompanyAnalyzer" at bounding box center [54, 175] width 40 height 7
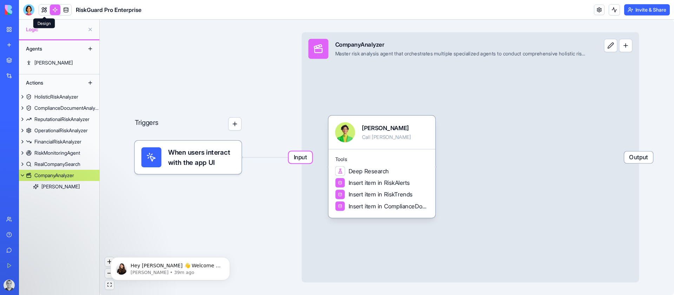
click at [44, 11] on link at bounding box center [44, 10] width 11 height 11
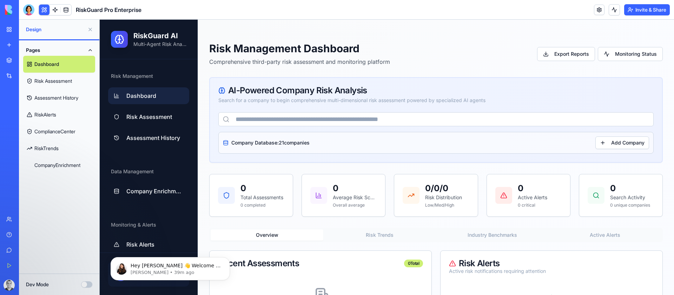
click at [86, 283] on button "Dev Mode" at bounding box center [86, 284] width 11 height 6
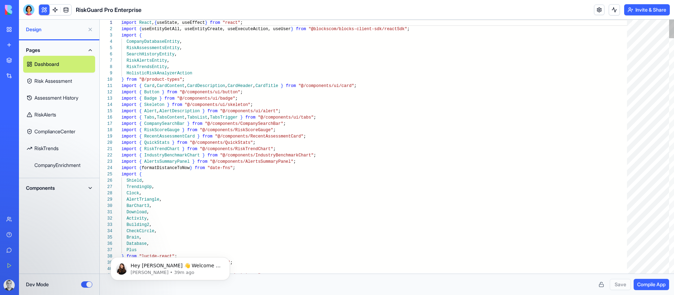
scroll to position [63, 0]
type button "on"
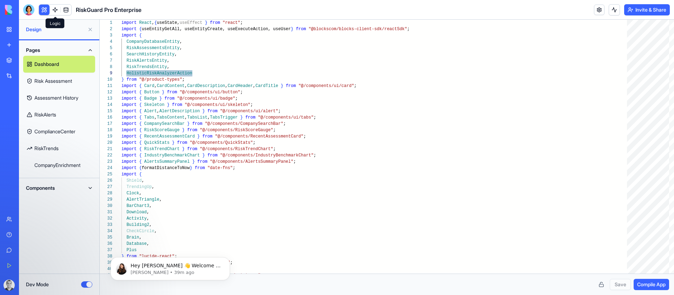
click at [57, 8] on link at bounding box center [55, 10] width 11 height 11
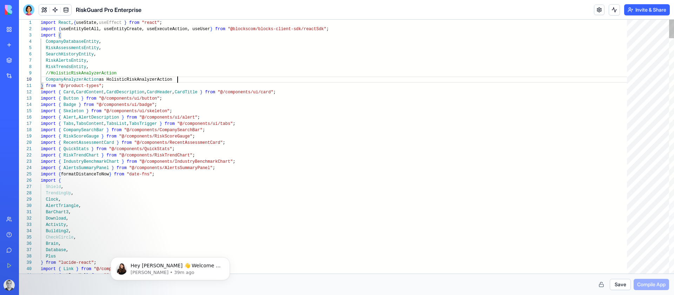
scroll to position [57, 137]
type textarea "**********"
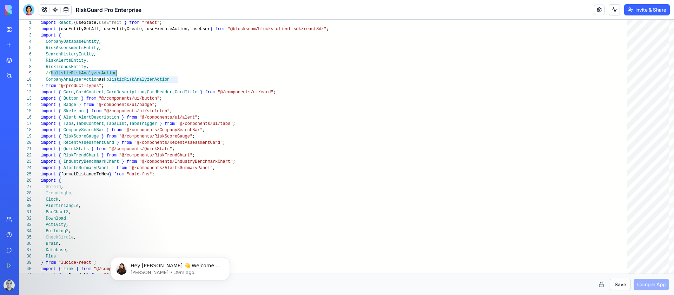
click at [614, 284] on button "Save" at bounding box center [620, 284] width 21 height 11
click at [662, 287] on span "Compile App" at bounding box center [651, 284] width 28 height 7
click at [45, 8] on button at bounding box center [44, 10] width 11 height 11
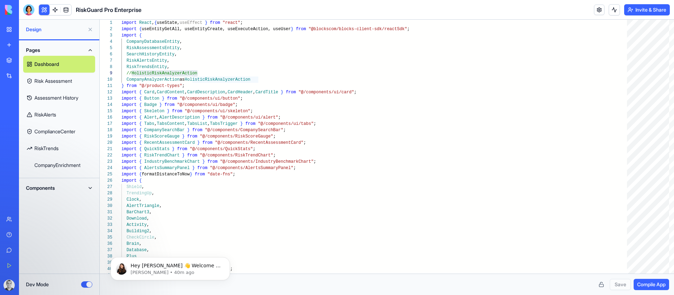
click at [88, 283] on button "Dev Mode" at bounding box center [86, 284] width 11 height 6
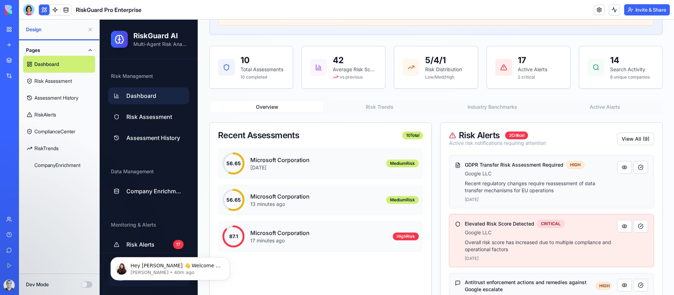
scroll to position [162, 0]
click at [342, 167] on p "[DATE]" at bounding box center [315, 167] width 130 height 7
click at [625, 169] on button at bounding box center [624, 166] width 15 height 13
click at [623, 167] on button at bounding box center [624, 166] width 15 height 13
click at [634, 135] on button "View All ( 9 )" at bounding box center [635, 138] width 37 height 13
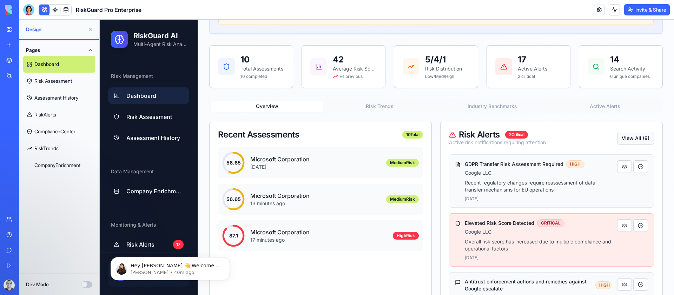
click at [639, 135] on button "View All ( 9 )" at bounding box center [635, 138] width 37 height 13
click at [638, 135] on button "View All ( 9 )" at bounding box center [635, 138] width 37 height 13
click at [590, 187] on p "Recent regulatory changes require reassessment of data transfer mechanisms for …" at bounding box center [538, 186] width 147 height 14
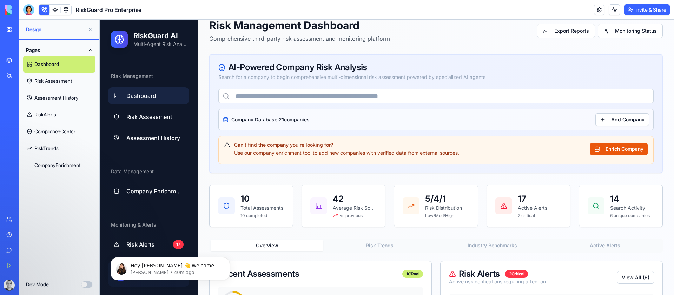
scroll to position [15, 0]
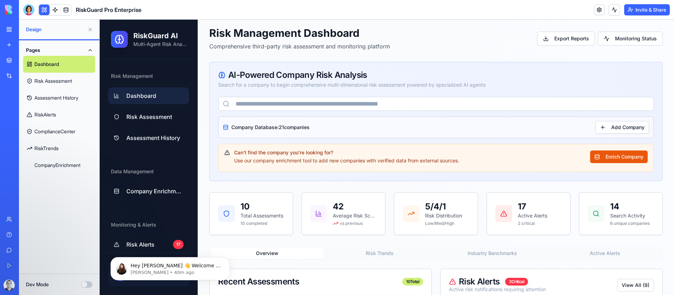
click at [313, 105] on input "text" at bounding box center [435, 104] width 435 height 14
click at [612, 8] on button at bounding box center [613, 9] width 11 height 11
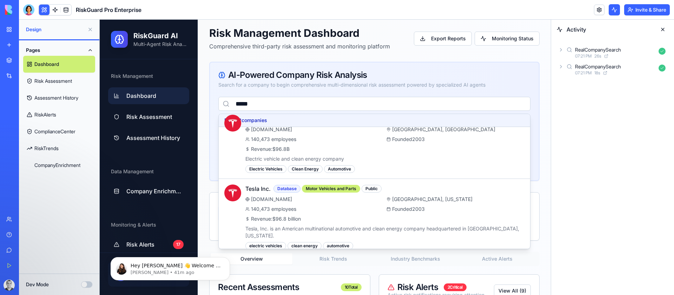
scroll to position [0, 0]
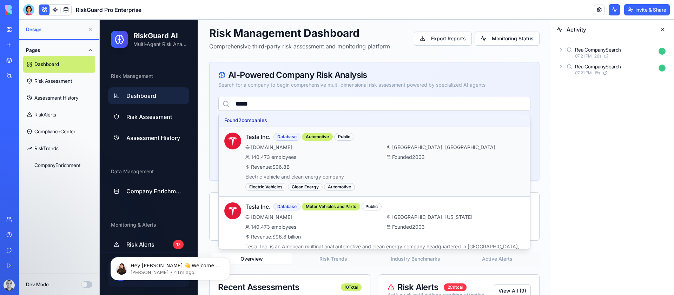
click at [282, 157] on span "140,473 employees" at bounding box center [273, 157] width 45 height 7
type input "**********"
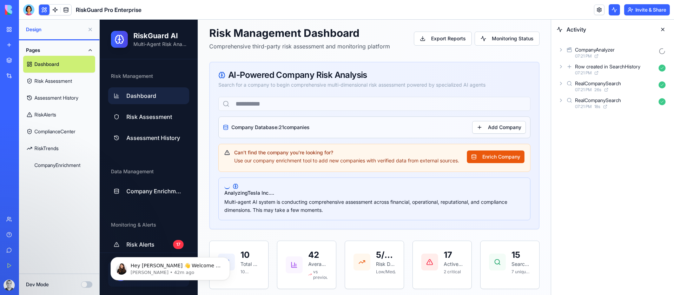
click at [560, 46] on div "CompanyAnalyzer 07:21 PM" at bounding box center [613, 52] width 112 height 15
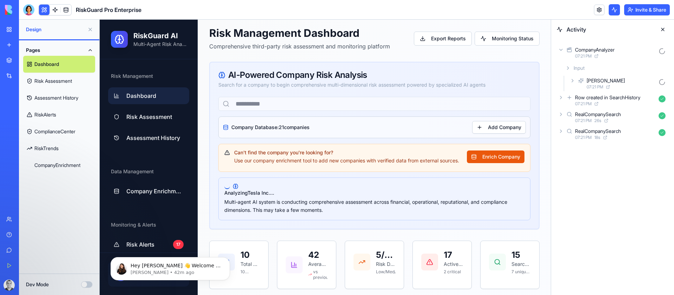
click at [573, 81] on icon at bounding box center [573, 81] width 6 height 6
click at [581, 100] on icon at bounding box center [580, 99] width 6 height 6
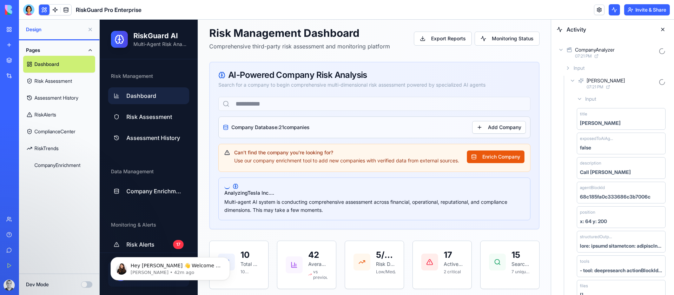
click at [581, 99] on icon at bounding box center [580, 99] width 6 height 6
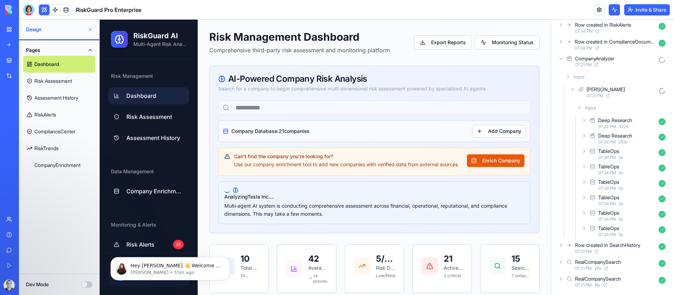
scroll to position [12, 0]
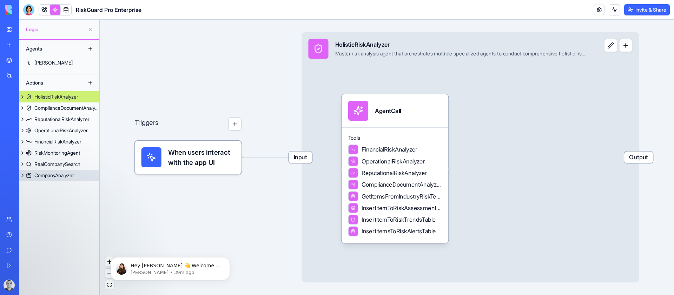
click at [59, 174] on div "CompanyAnalyzer" at bounding box center [54, 175] width 40 height 7
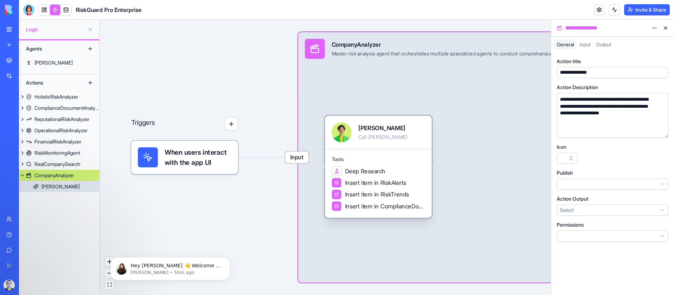
click at [396, 133] on div "[PERSON_NAME] Call [PERSON_NAME]" at bounding box center [378, 132] width 93 height 20
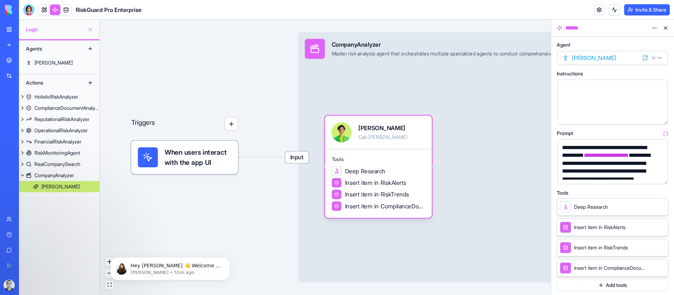
click at [661, 206] on icon at bounding box center [660, 206] width 3 height 3
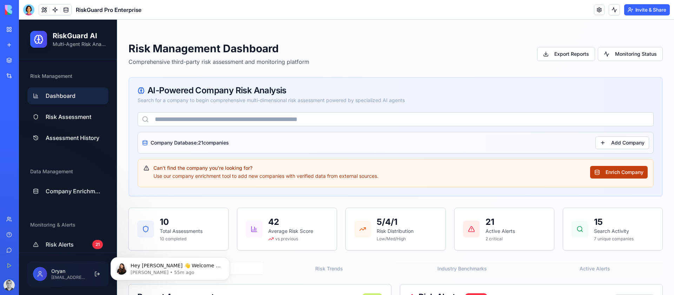
click at [621, 173] on button "Enrich Company" at bounding box center [619, 172] width 58 height 13
click at [271, 118] on input "text" at bounding box center [396, 119] width 516 height 14
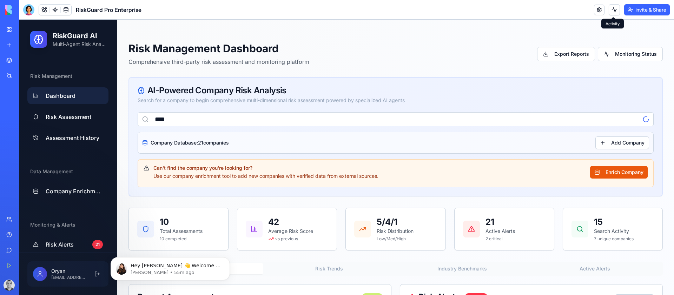
click at [613, 8] on button at bounding box center [613, 9] width 11 height 11
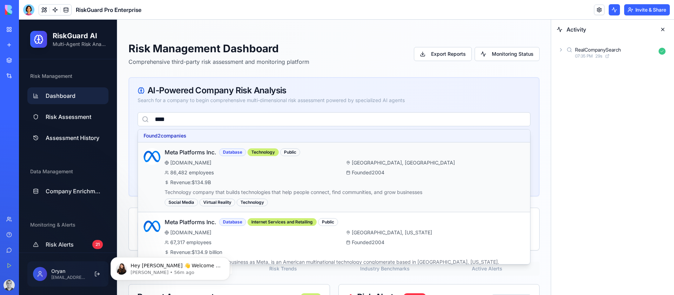
click at [180, 164] on span "meta.com" at bounding box center [190, 162] width 41 height 7
type input "**********"
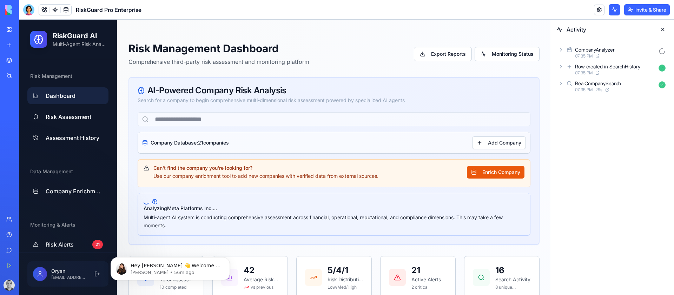
click at [563, 48] on icon at bounding box center [561, 50] width 6 height 6
